Goal: Task Accomplishment & Management: Complete application form

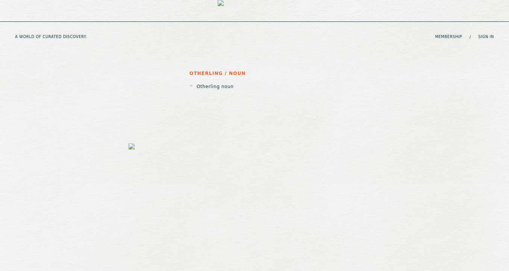
scroll to position [1427, 0]
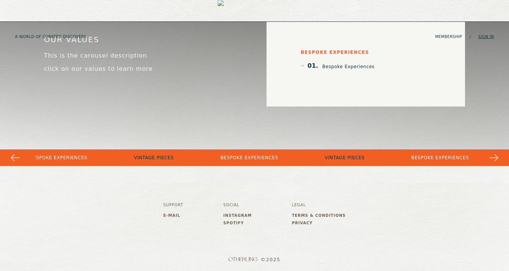
click at [484, 35] on link "Sign in" at bounding box center [486, 37] width 16 height 5
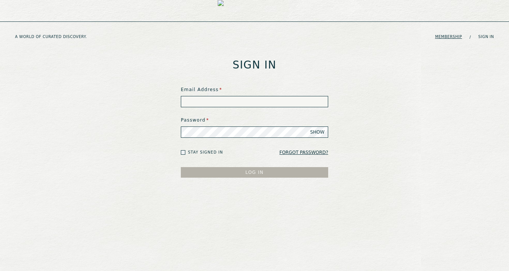
click at [448, 35] on link "Membership" at bounding box center [448, 37] width 27 height 5
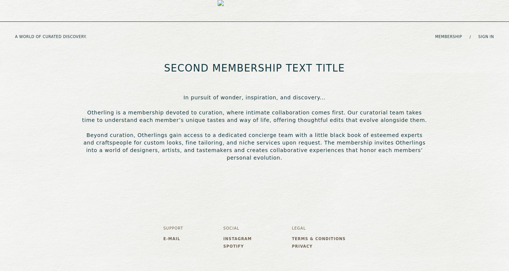
scroll to position [219, 0]
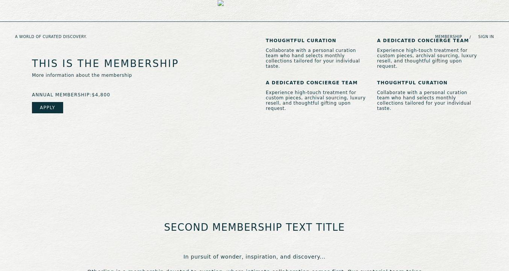
click at [50, 102] on link "Apply" at bounding box center [47, 107] width 31 height 11
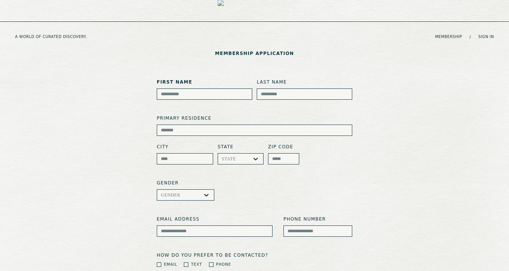
click at [193, 97] on input at bounding box center [204, 93] width 95 height 11
type input "*"
click at [201, 129] on input at bounding box center [254, 129] width 195 height 11
type input "**********"
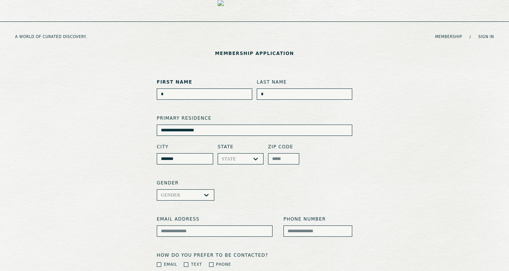
click at [191, 153] on input "*******" at bounding box center [185, 158] width 56 height 11
click at [187, 157] on input "*******" at bounding box center [185, 158] width 56 height 11
type input "********"
click at [236, 159] on div "AL, 1 of 57. 57 results available. Use Up and Down to choose options, press Ent…" at bounding box center [241, 158] width 46 height 11
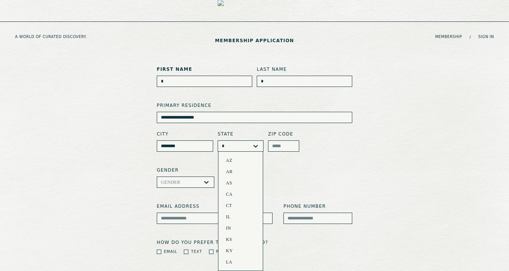
type input "**"
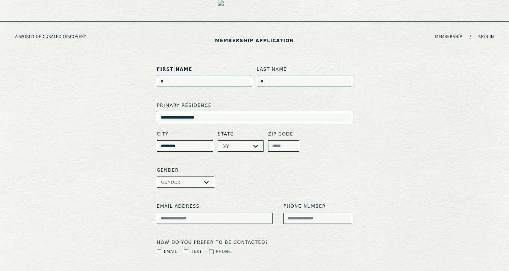
click at [283, 145] on input at bounding box center [283, 145] width 31 height 11
type input "*****"
click at [301, 173] on label "Gender" at bounding box center [254, 170] width 195 height 7
click at [185, 85] on input "*" at bounding box center [204, 81] width 95 height 11
type input "******"
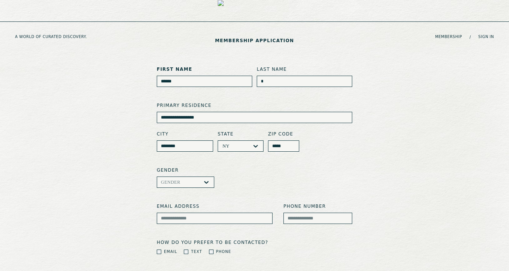
click at [268, 79] on input "*" at bounding box center [304, 81] width 95 height 11
type input "****"
click at [263, 102] on label "primary residence" at bounding box center [254, 105] width 195 height 7
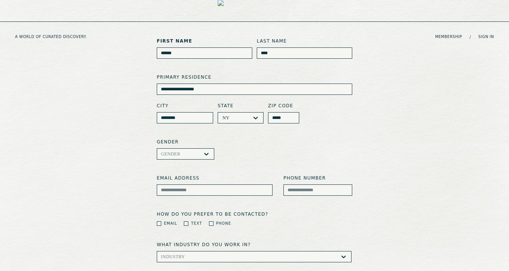
scroll to position [42, 0]
click at [206, 155] on icon at bounding box center [207, 153] width 8 height 8
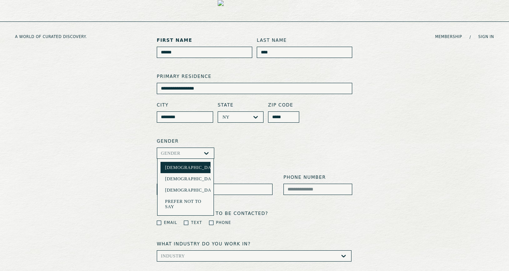
click at [200, 170] on div "Female" at bounding box center [185, 167] width 41 height 5
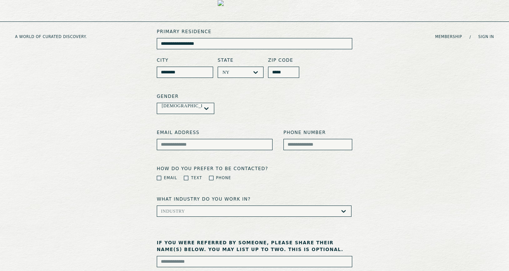
scroll to position [87, 0]
click at [236, 145] on input at bounding box center [215, 143] width 116 height 11
type input "**********"
click at [167, 176] on label "Email" at bounding box center [170, 177] width 13 height 6
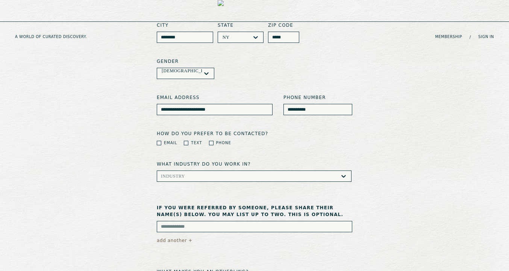
scroll to position [122, 0]
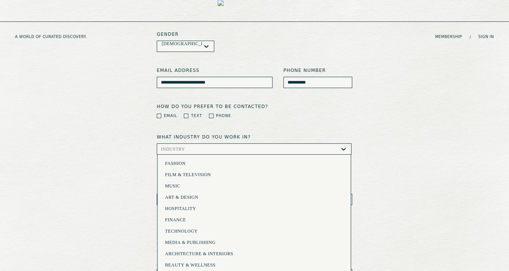
click at [213, 154] on div "Fashion, 1 of 16. 16 results available. Use Up and Down to choose options, pres…" at bounding box center [254, 148] width 195 height 11
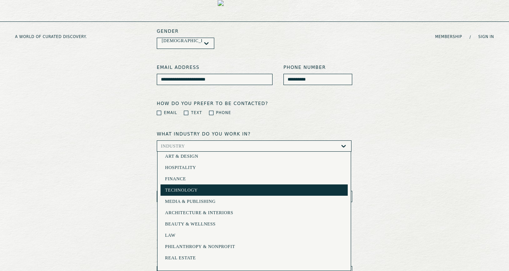
scroll to position [37, 0]
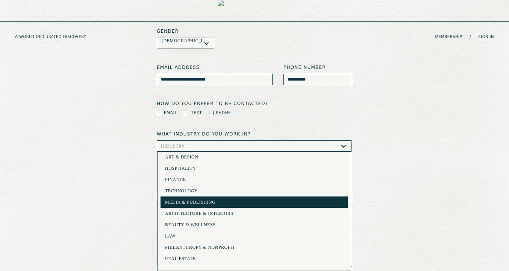
click at [223, 204] on div "Media & Publishing" at bounding box center [253, 201] width 187 height 11
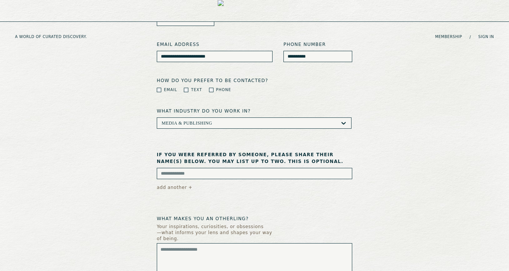
scroll to position [203, 0]
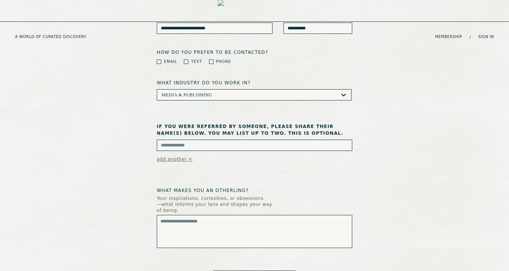
click at [183, 160] on button "add another +" at bounding box center [175, 159] width 36 height 11
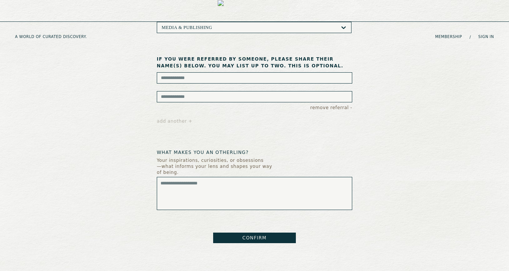
scroll to position [342, 0]
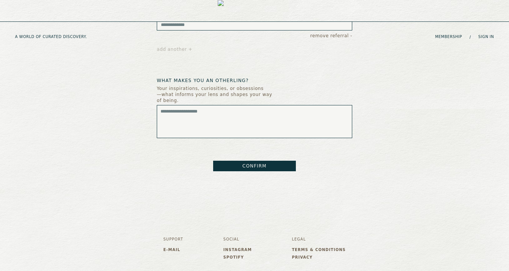
click at [268, 121] on textarea at bounding box center [254, 121] width 195 height 33
type textarea "****"
click at [242, 162] on button "CONFIRM" at bounding box center [254, 165] width 83 height 11
click at [269, 162] on button "CONFIRM" at bounding box center [254, 165] width 83 height 11
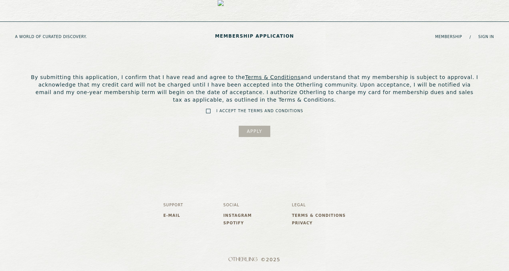
click at [375, 107] on div "I Accept the Terms and Conditions" at bounding box center [254, 108] width 449 height 10
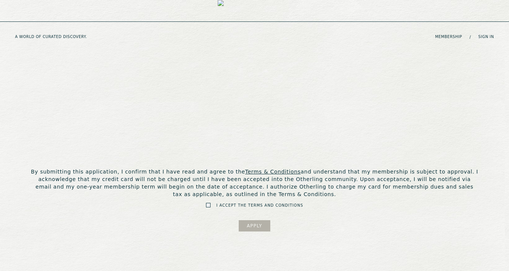
scroll to position [85, 0]
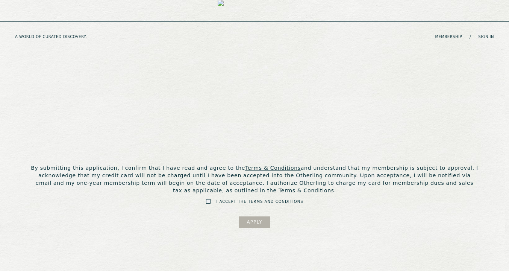
click at [226, 205] on form "By submitting this application, I confirm that I have read and agree to the Ter…" at bounding box center [254, 110] width 449 height 234
click at [222, 199] on label "I Accept the Terms and Conditions" at bounding box center [259, 201] width 87 height 6
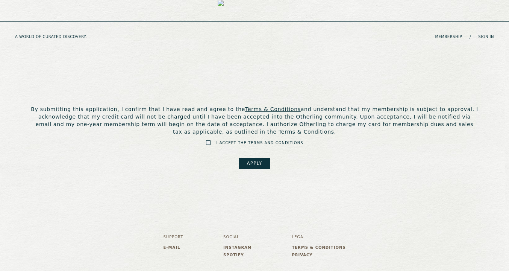
scroll to position [155, 0]
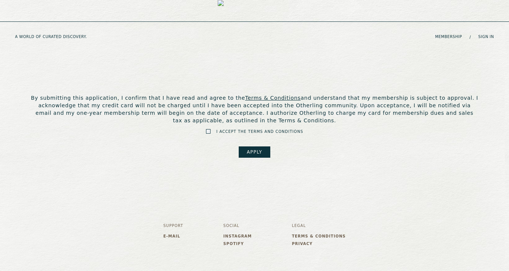
click at [256, 156] on button "APPLY" at bounding box center [254, 151] width 31 height 11
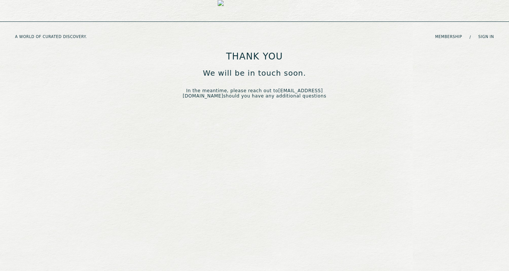
click at [229, 15] on img at bounding box center [255, 37] width 74 height 74
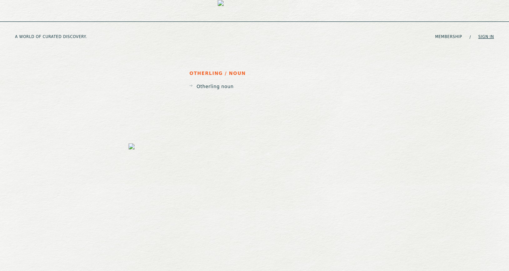
click at [488, 35] on link "Sign in" at bounding box center [486, 37] width 16 height 5
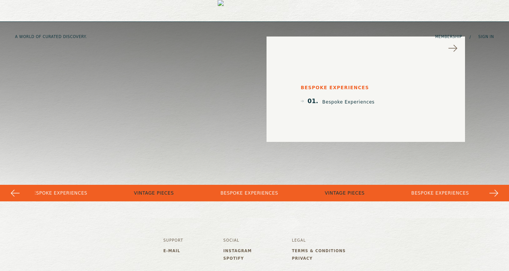
scroll to position [1467, 0]
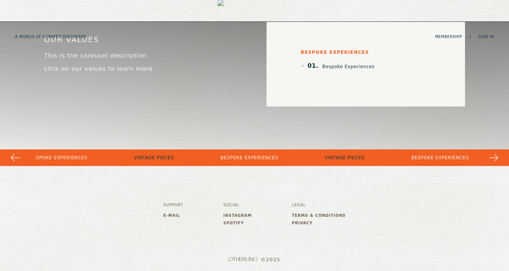
click at [490, 14] on div "A WORLD OF CURATED DISCOVERY. Membership / Sign in" at bounding box center [254, 11] width 509 height 22
click at [487, 35] on link "Sign in" at bounding box center [486, 37] width 16 height 5
